Goal: Task Accomplishment & Management: Manage account settings

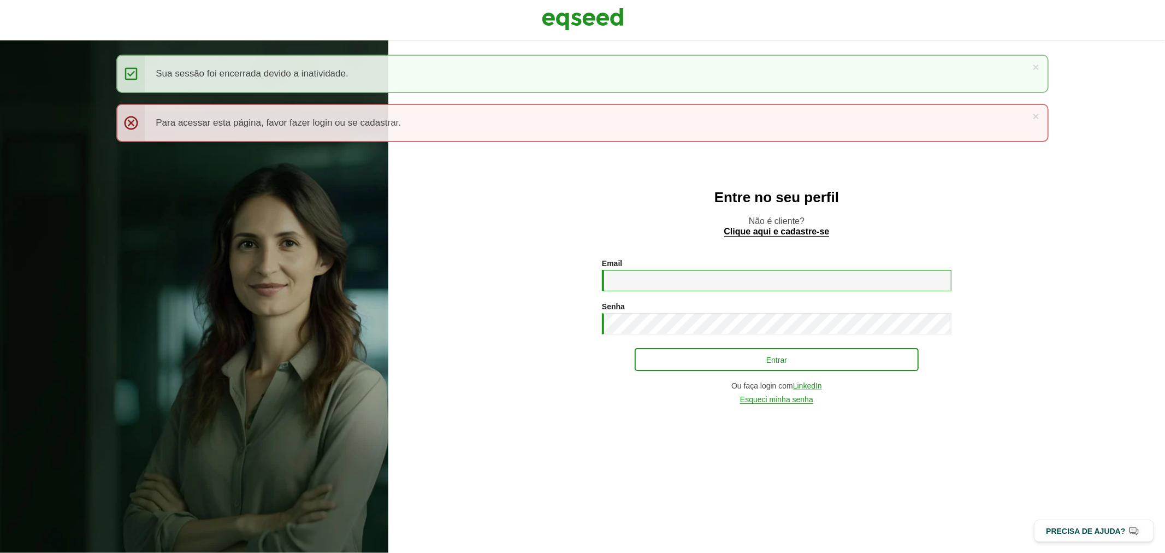
type input "**********"
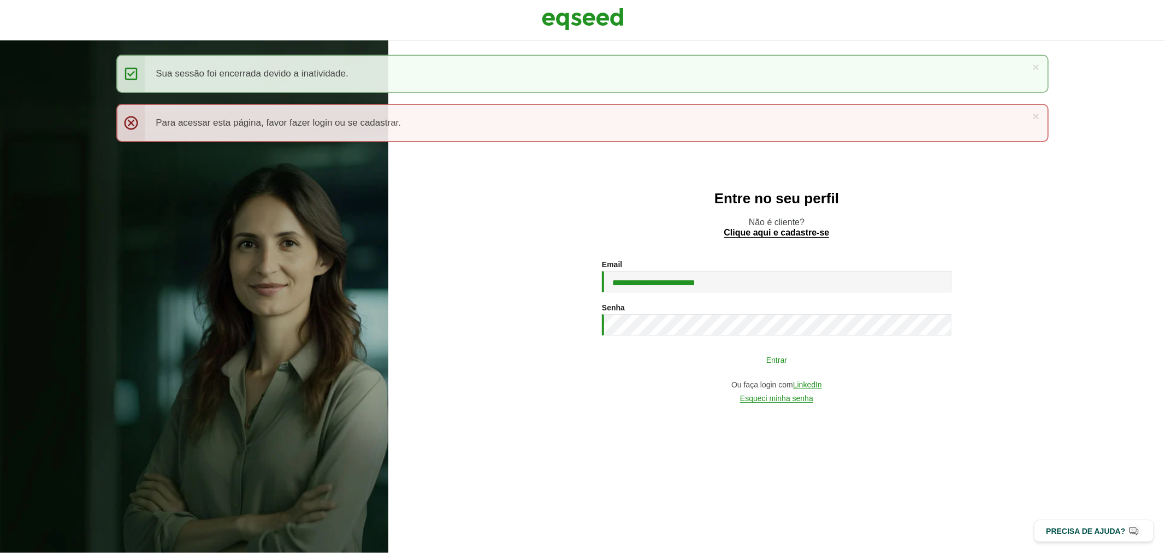
click at [755, 356] on button "Entrar" at bounding box center [777, 359] width 284 height 21
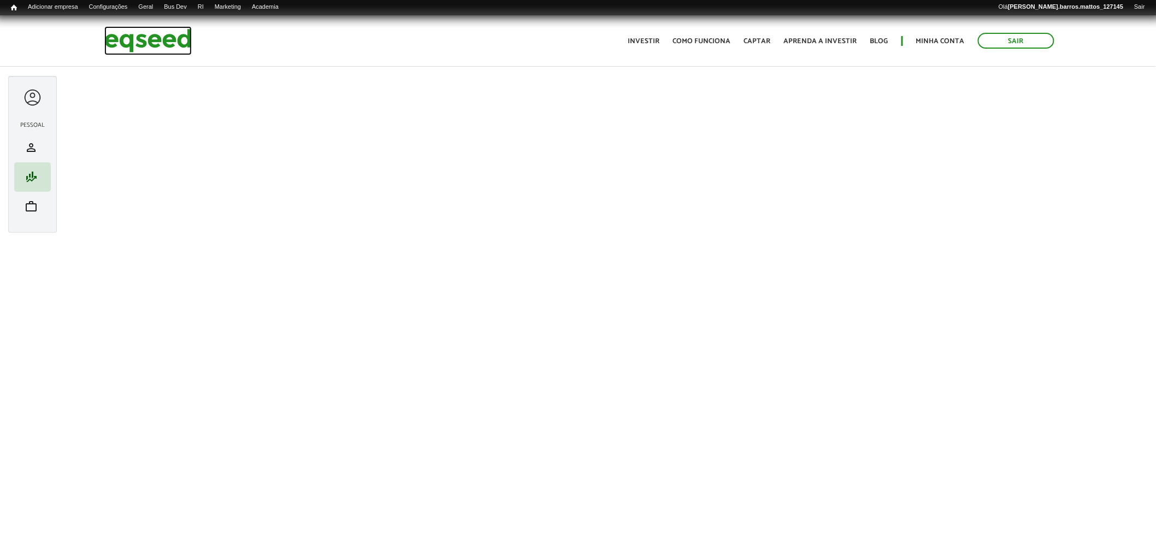
click at [127, 44] on img at bounding box center [147, 40] width 87 height 29
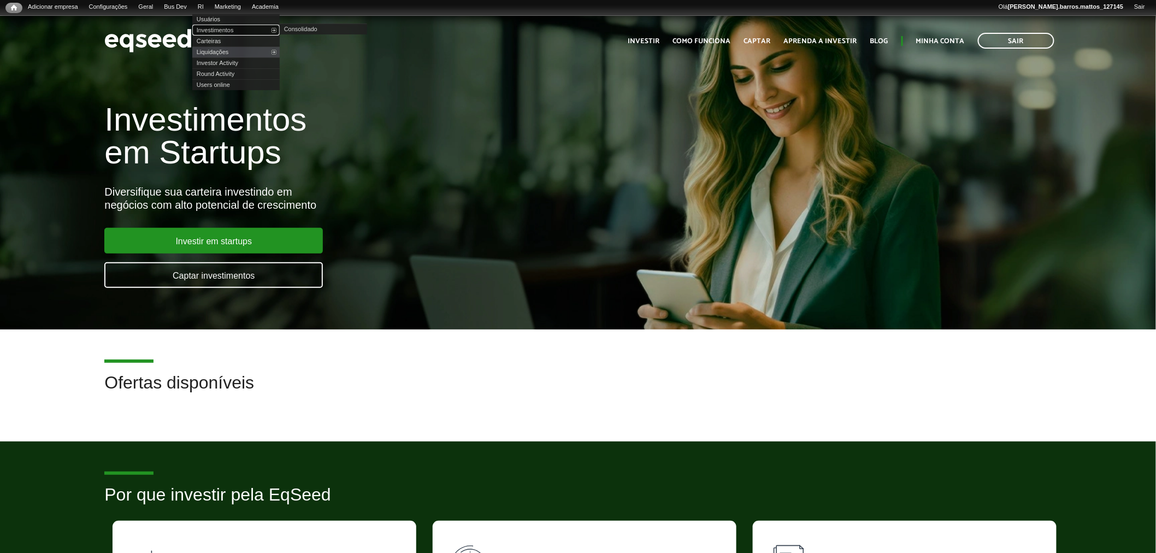
click at [219, 27] on link "Investimentos" at bounding box center [235, 30] width 87 height 11
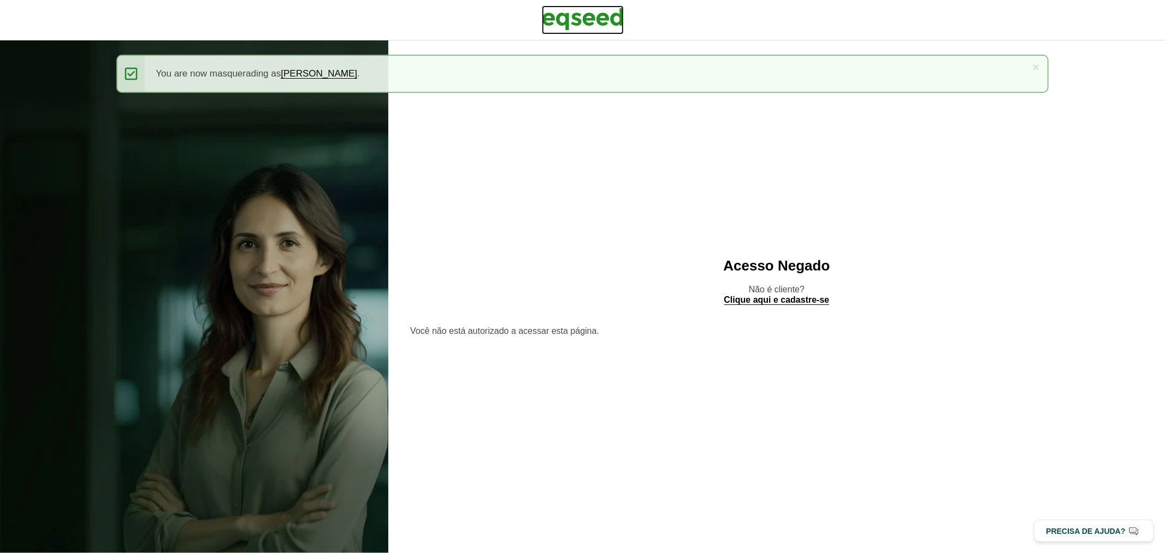
click at [591, 19] on img at bounding box center [583, 18] width 82 height 27
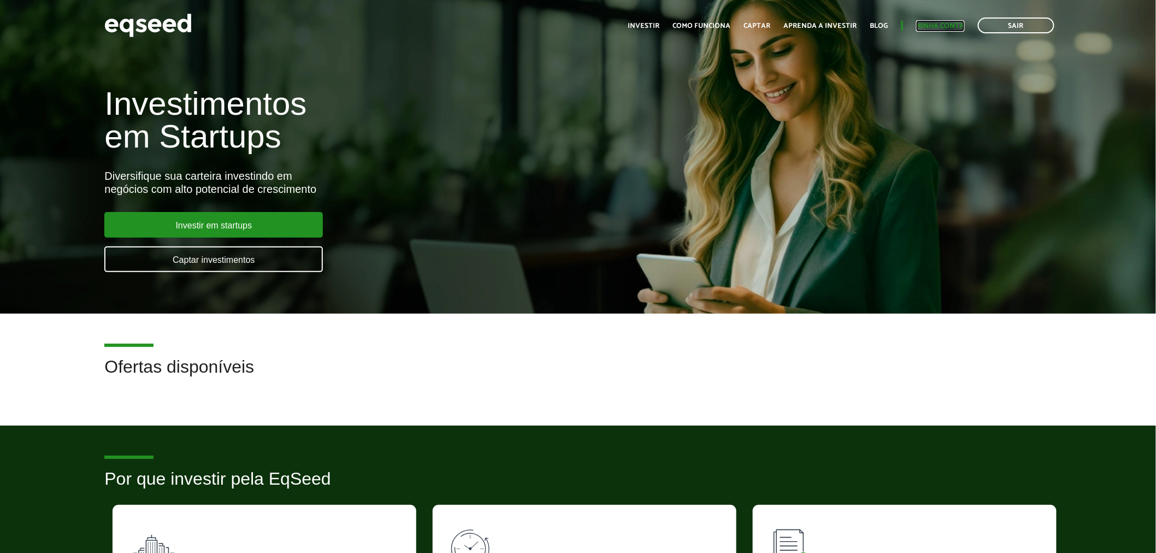
click at [941, 26] on link "Minha conta" at bounding box center [940, 25] width 49 height 7
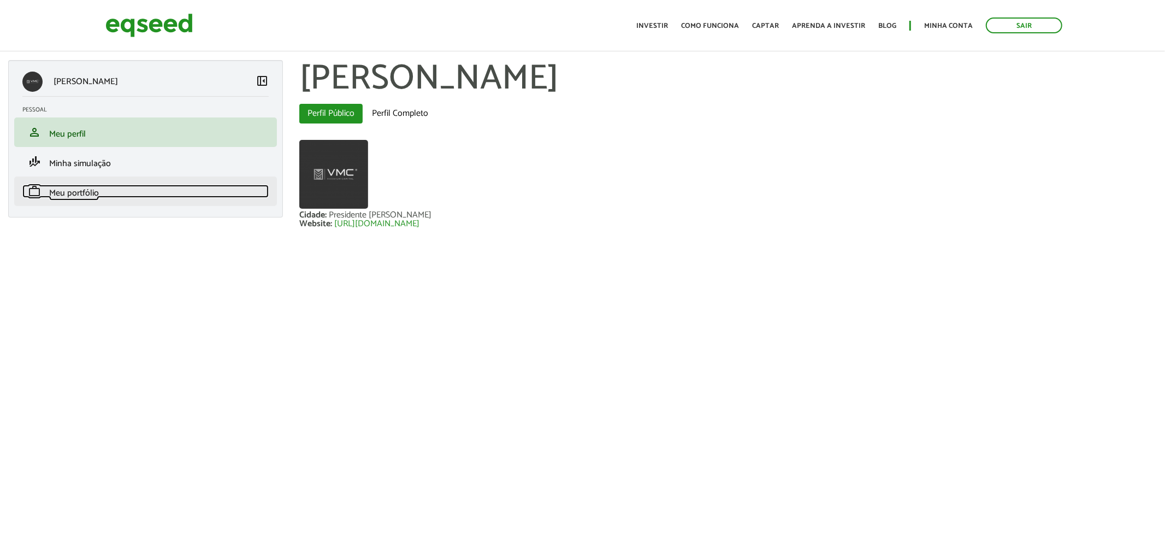
click at [129, 197] on link "work Meu portfólio" at bounding box center [145, 191] width 246 height 13
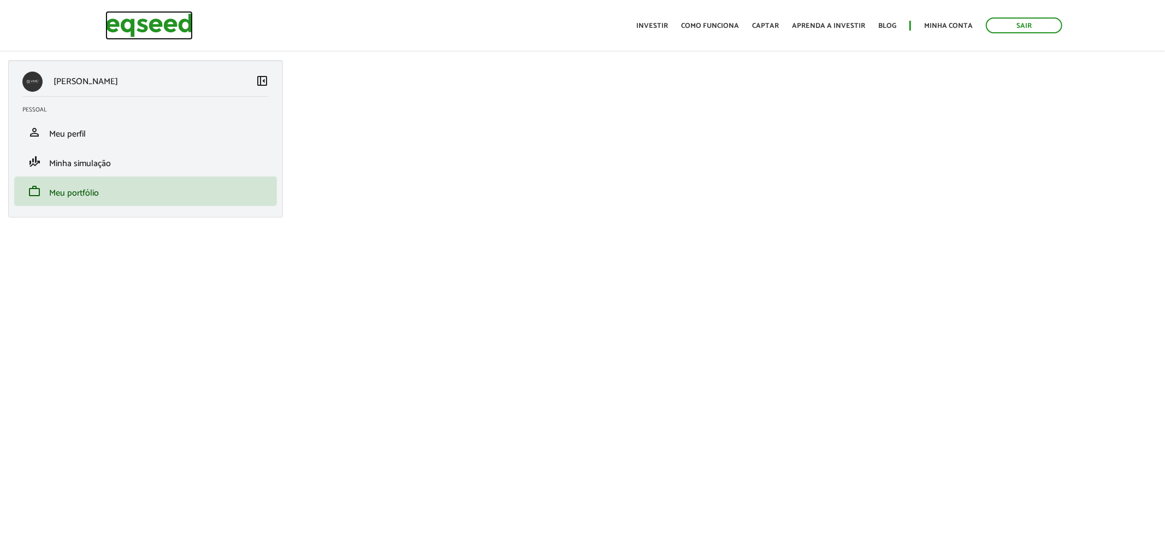
click at [156, 20] on img at bounding box center [148, 25] width 87 height 29
click at [1040, 29] on link "Sair" at bounding box center [1016, 25] width 76 height 16
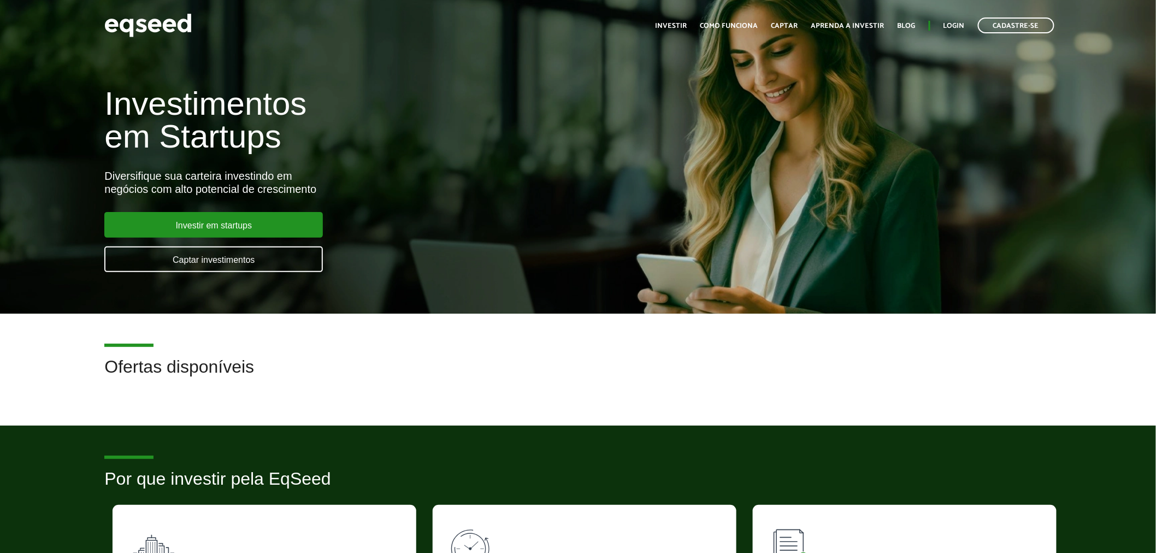
click at [952, 17] on ul "Início Investir Como funciona Captar Aprenda a investir Blog Login Cadastre-se" at bounding box center [855, 25] width 410 height 16
click at [952, 23] on link "Login" at bounding box center [953, 25] width 21 height 7
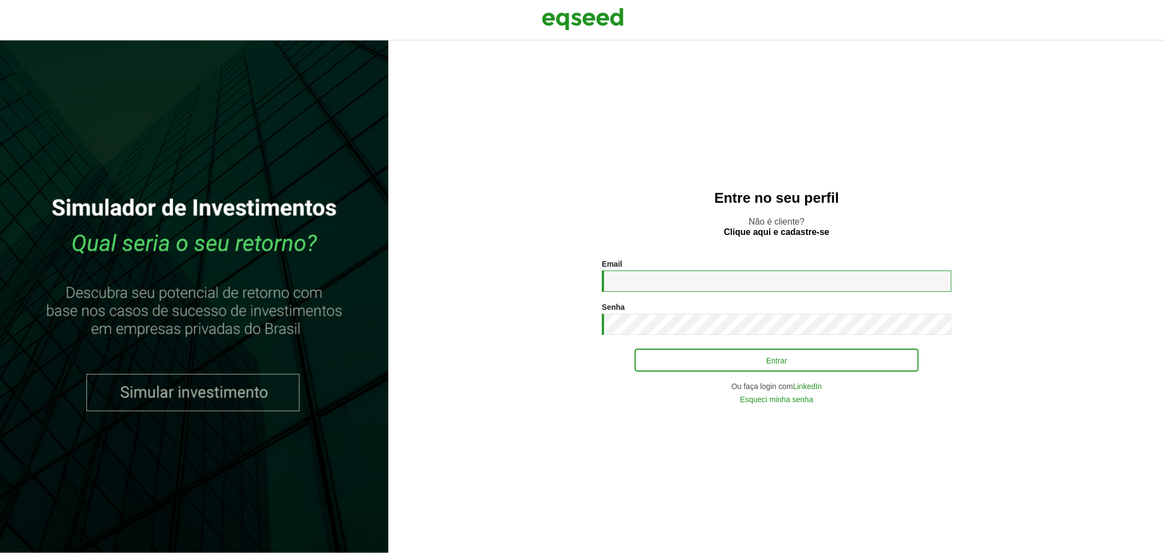
type input "**********"
click at [694, 358] on button "Entrar" at bounding box center [777, 360] width 284 height 21
